Goal: Find specific page/section: Find specific page/section

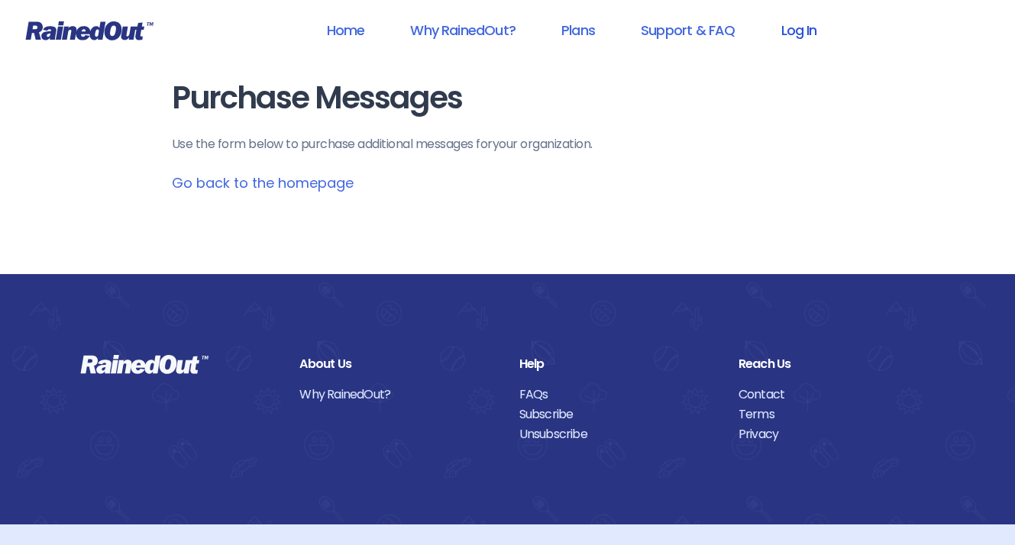
click at [818, 27] on link "Log In" at bounding box center [799, 30] width 76 height 34
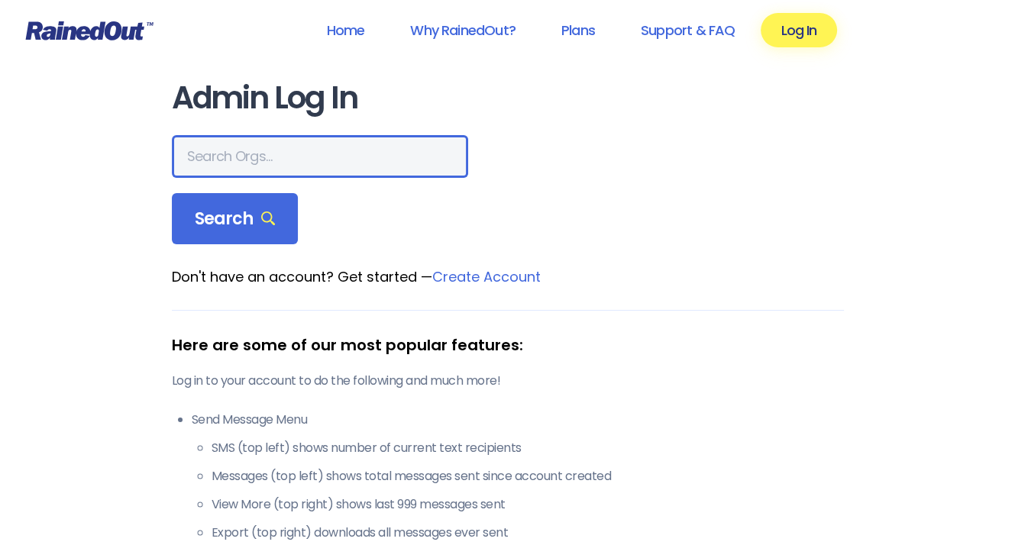
click at [317, 154] on input "text" at bounding box center [320, 156] width 296 height 43
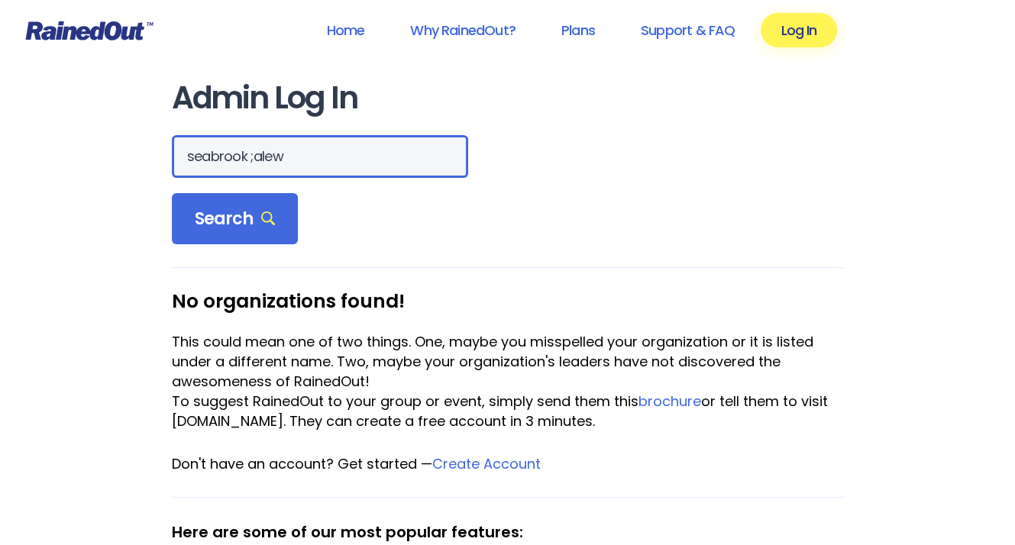
click at [317, 154] on input "seabrook ;alew" at bounding box center [320, 156] width 296 height 43
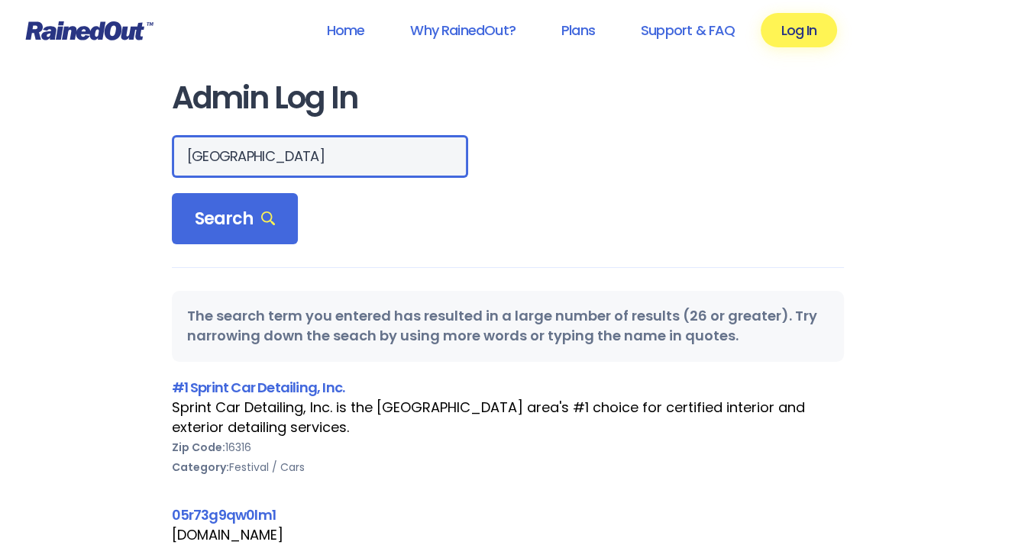
click at [310, 169] on input "[GEOGRAPHIC_DATA]" at bounding box center [320, 156] width 296 height 43
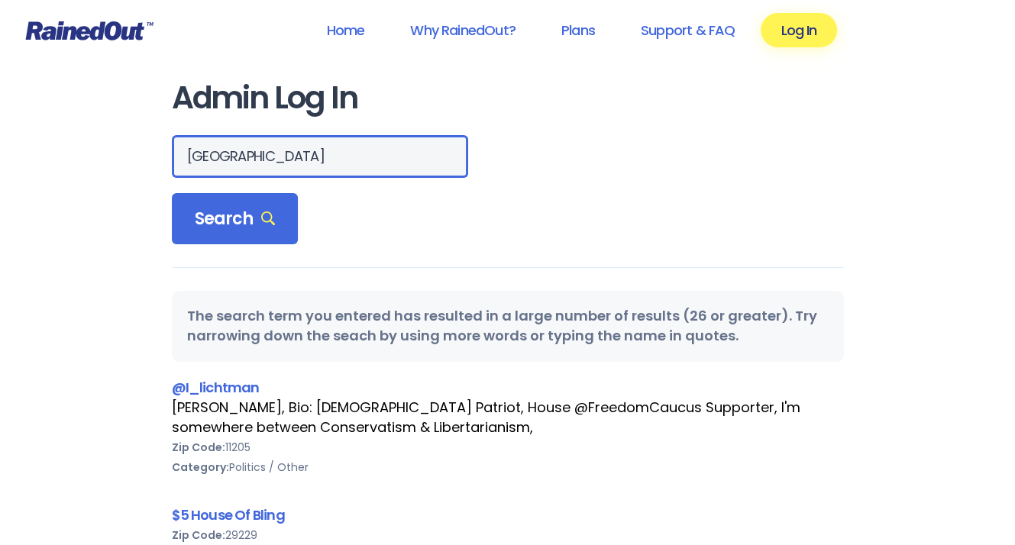
click at [254, 152] on input "[GEOGRAPHIC_DATA]" at bounding box center [320, 156] width 296 height 43
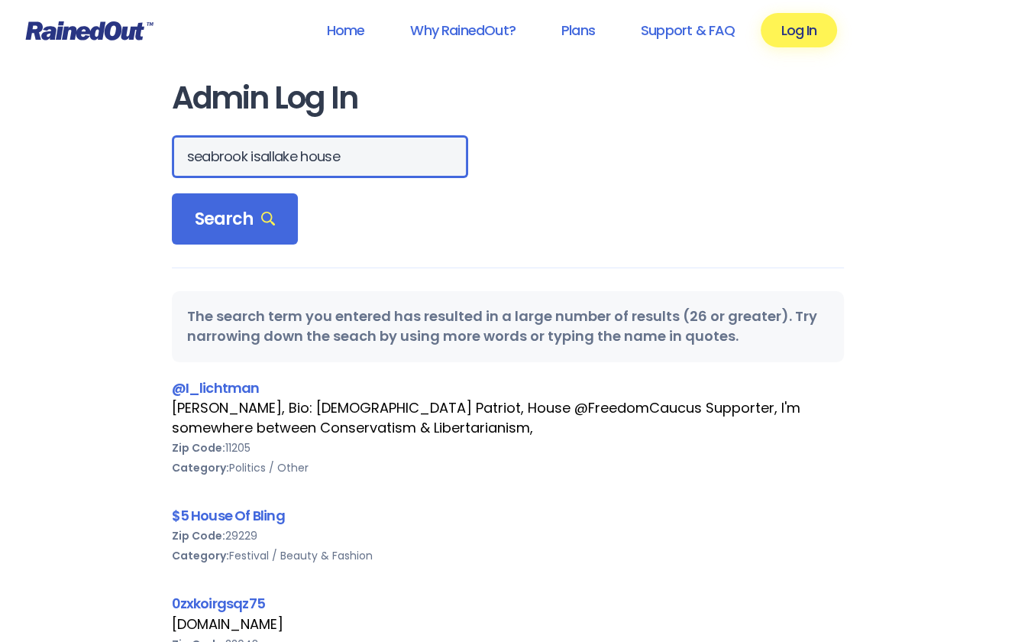
drag, startPoint x: 292, startPoint y: 150, endPoint x: 244, endPoint y: 152, distance: 47.4
click at [244, 152] on input "seabrook isallake house" at bounding box center [320, 156] width 296 height 43
type input "[GEOGRAPHIC_DATA]"
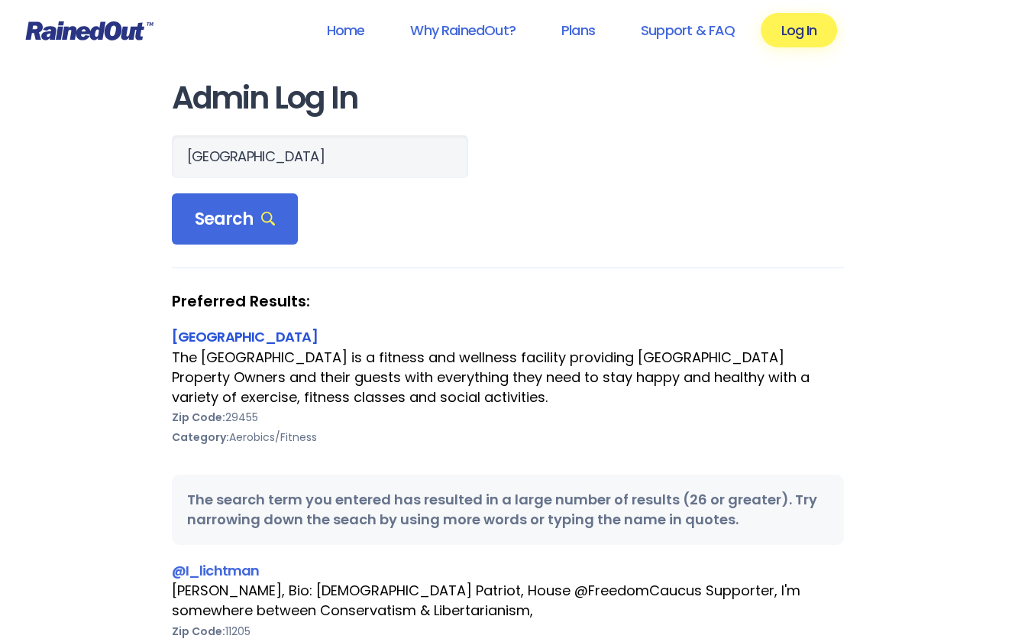
click at [318, 328] on link "[GEOGRAPHIC_DATA]" at bounding box center [245, 336] width 146 height 19
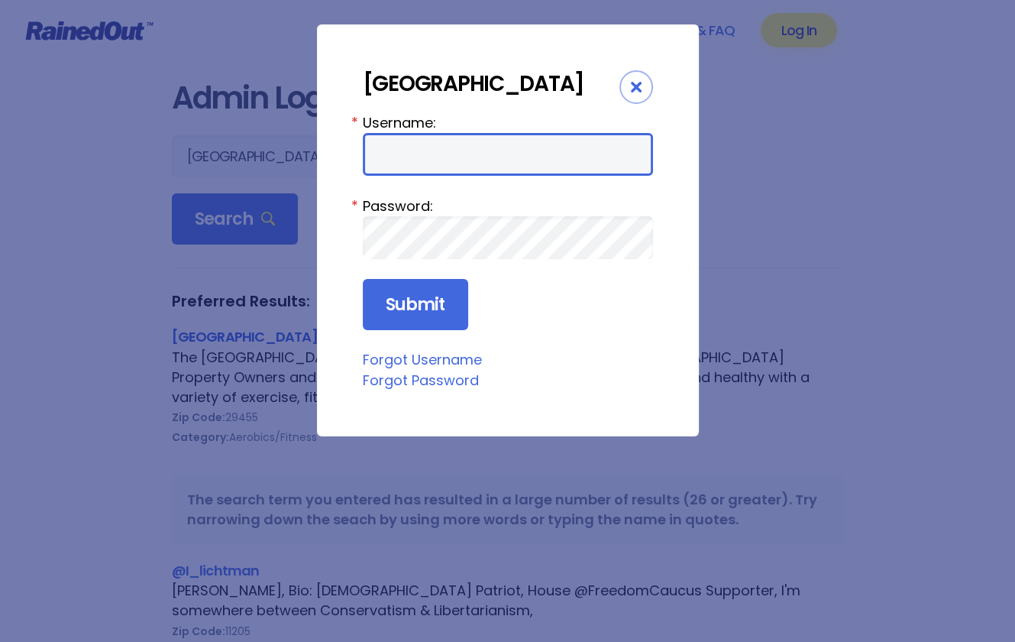
type input "LakeHouse"
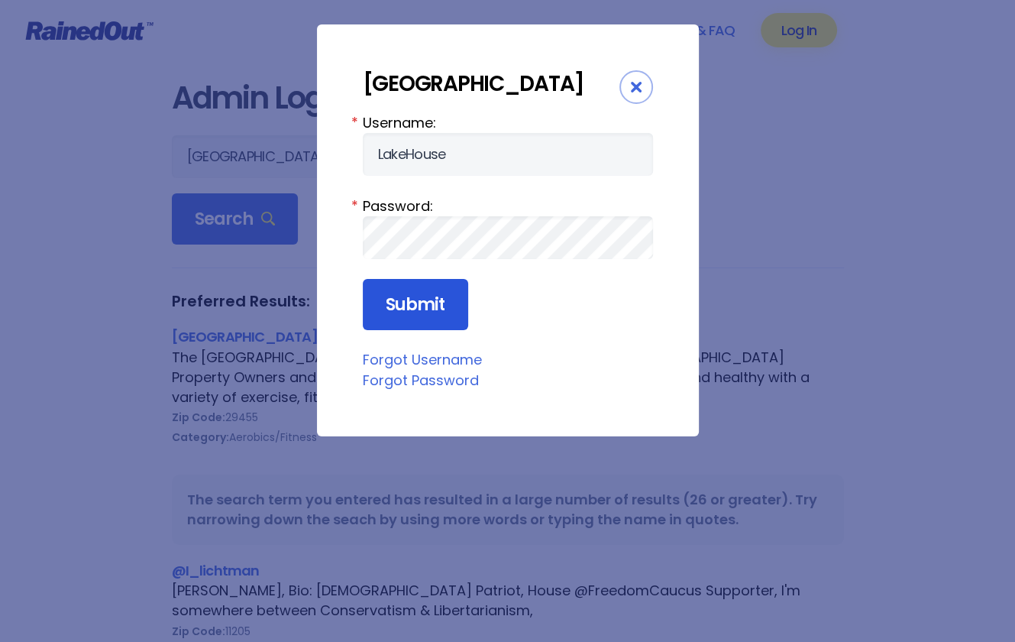
click at [370, 331] on input "Submit" at bounding box center [415, 305] width 105 height 52
